Goal: Task Accomplishment & Management: Complete application form

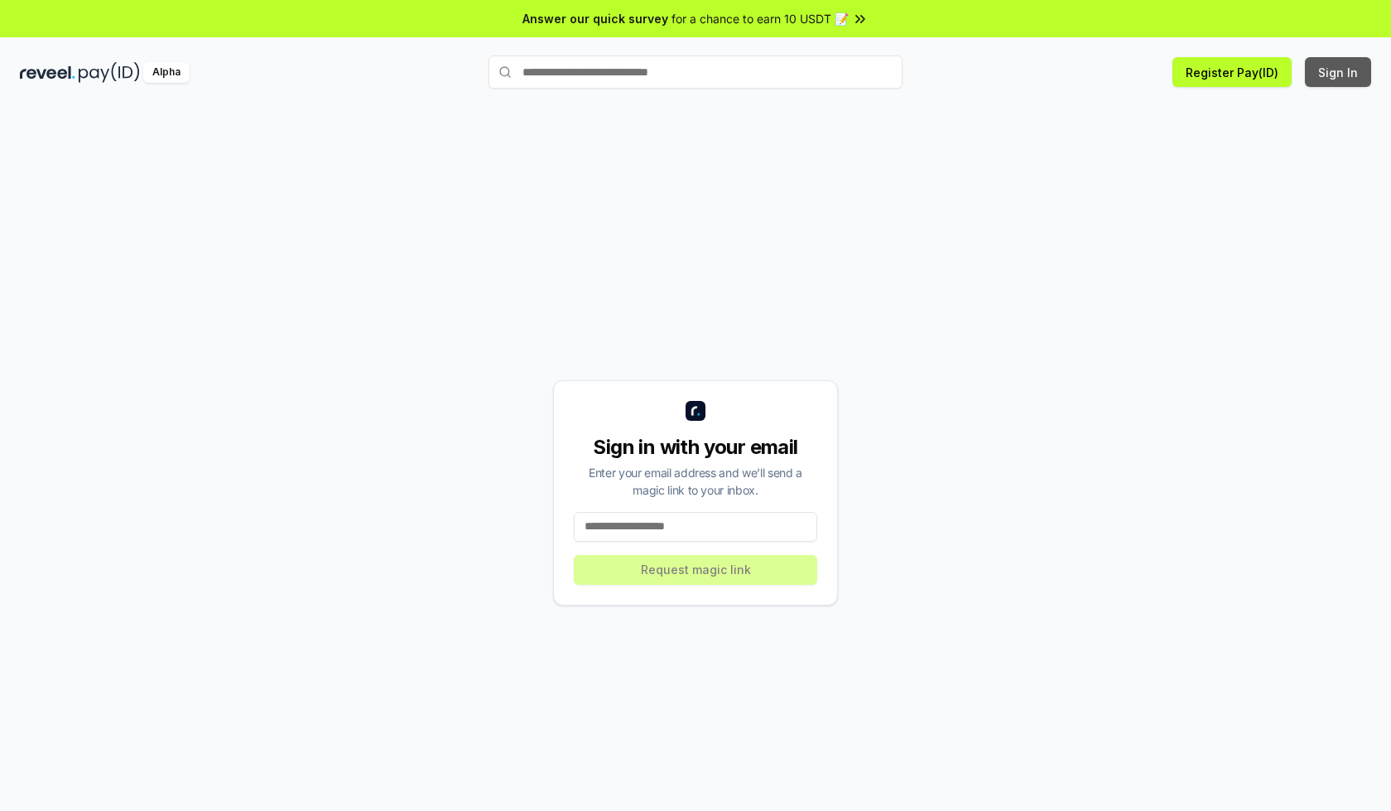
click at [1339, 72] on button "Sign In" at bounding box center [1338, 72] width 66 height 30
